Goal: Navigation & Orientation: Find specific page/section

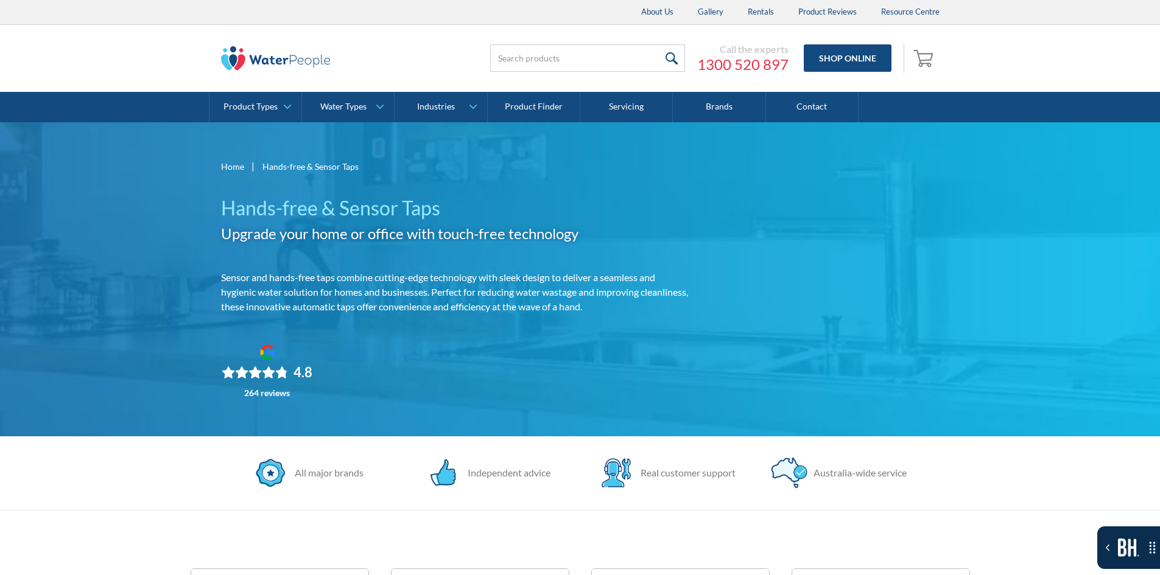
drag, startPoint x: 123, startPoint y: 201, endPoint x: 181, endPoint y: 569, distance: 373.0
